Goal: Information Seeking & Learning: Learn about a topic

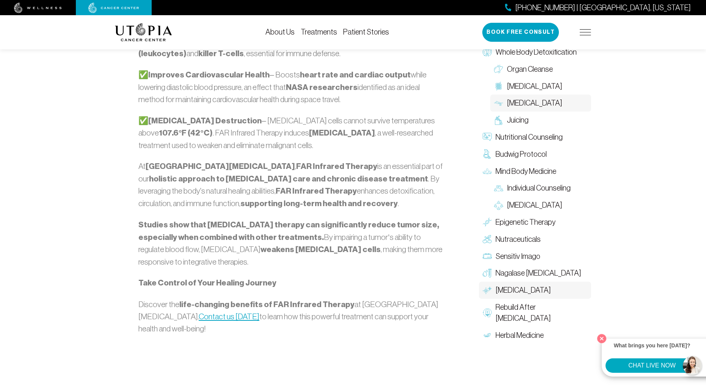
scroll to position [768, 0]
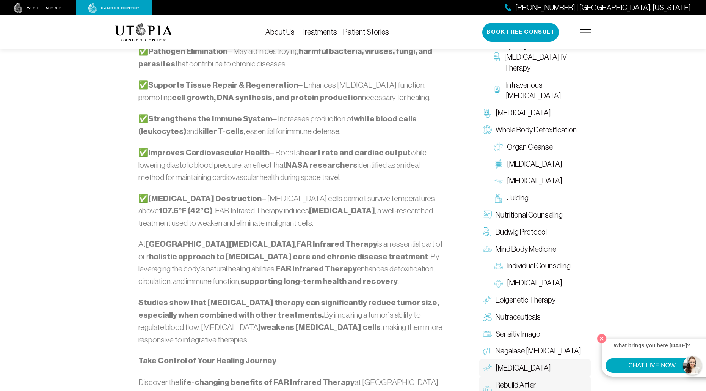
click at [518, 379] on span "Rebuild After [MEDICAL_DATA]" at bounding box center [542, 390] width 92 height 22
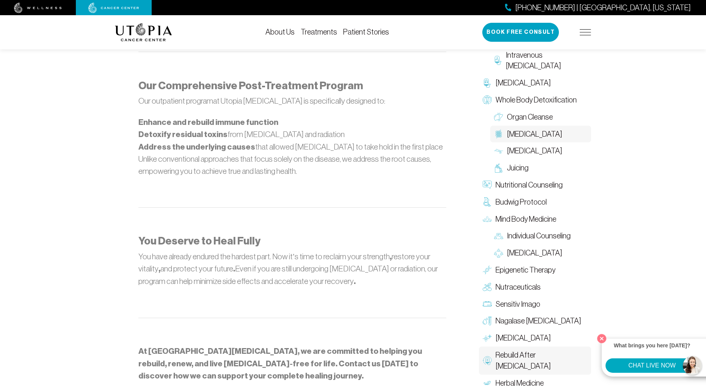
scroll to position [733, 0]
click at [516, 280] on span "Nutraceuticals" at bounding box center [518, 285] width 45 height 11
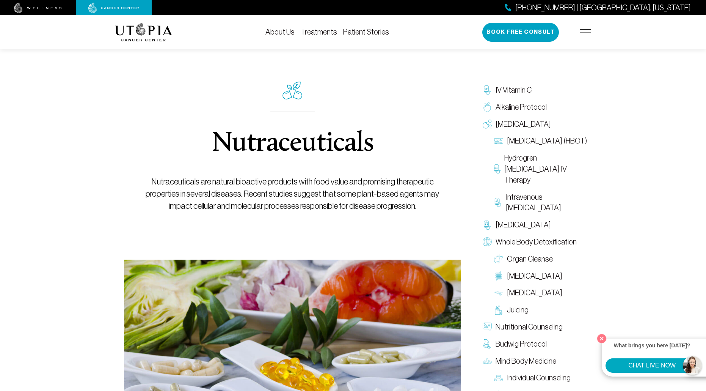
click at [321, 33] on link "Treatments" at bounding box center [319, 32] width 36 height 8
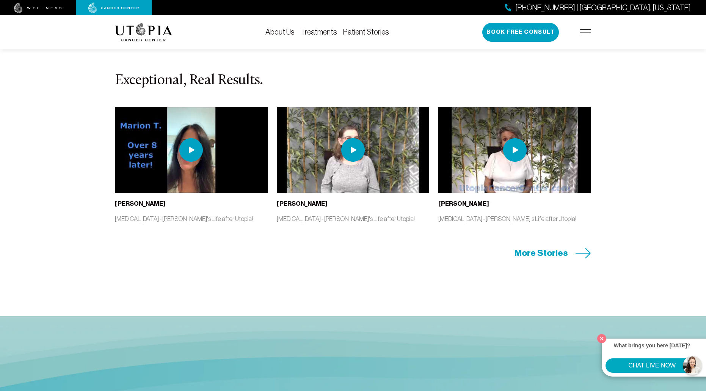
scroll to position [1601, 0]
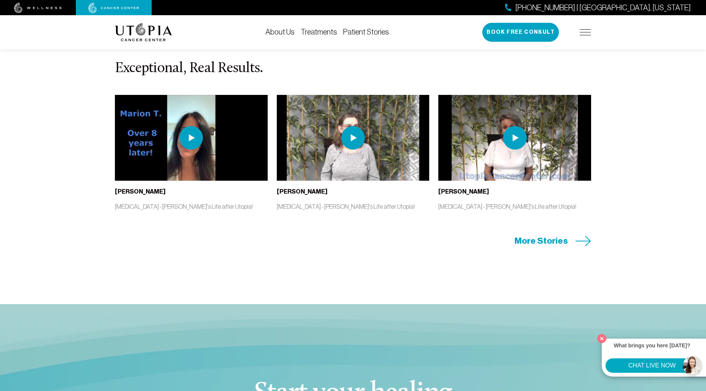
click at [543, 239] on span "More Stories" at bounding box center [540, 241] width 53 height 12
